Goal: Information Seeking & Learning: Understand process/instructions

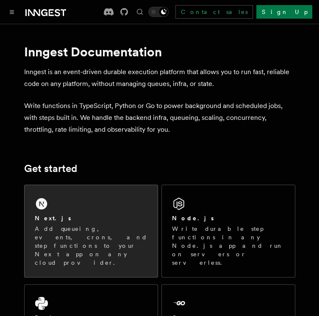
click at [95, 203] on div "Next.js Add queueing, events, crons, and step functions to your Next app on any…" at bounding box center [91, 231] width 133 height 92
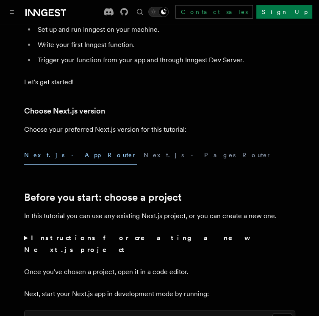
click at [61, 158] on button "Next.js - App Router" at bounding box center [80, 155] width 113 height 19
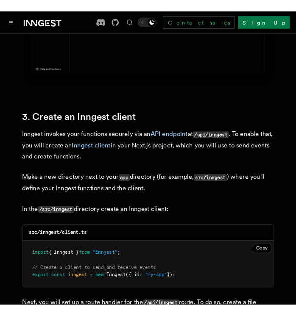
scroll to position [966, 0]
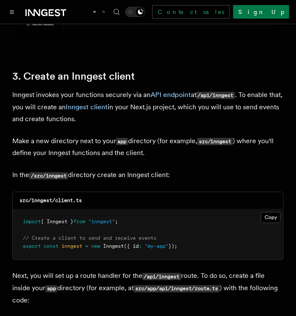
click at [278, 192] on div "src/inngest/client.ts" at bounding box center [148, 200] width 270 height 17
click at [275, 212] on button "Copy Copied" at bounding box center [271, 217] width 20 height 11
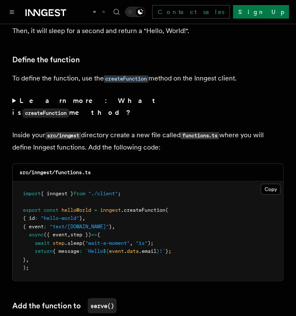
scroll to position [1474, 0]
